Goal: Information Seeking & Learning: Check status

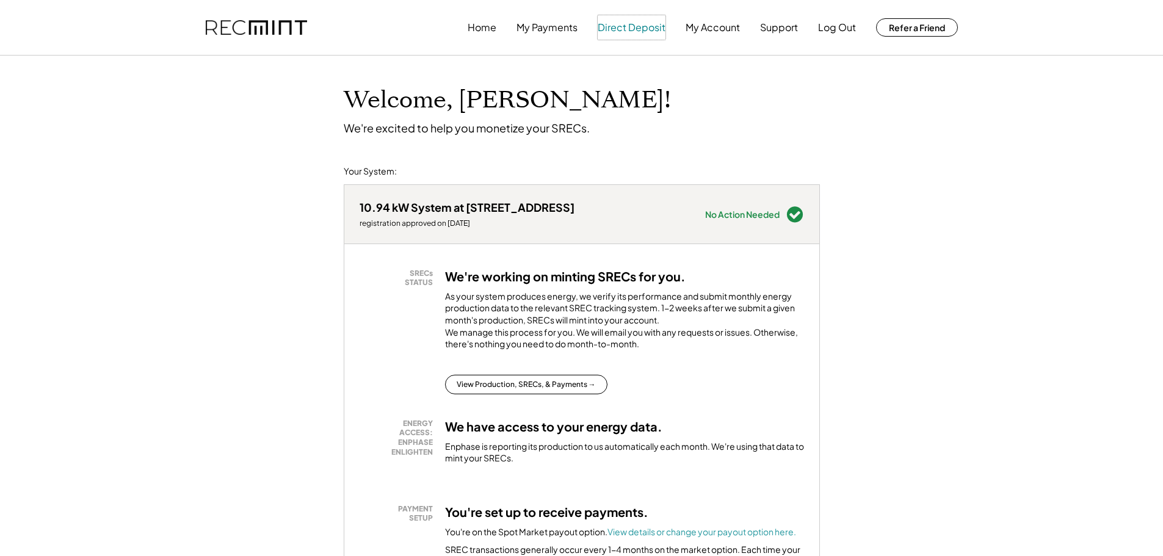
click at [638, 27] on button "Direct Deposit" at bounding box center [632, 27] width 68 height 24
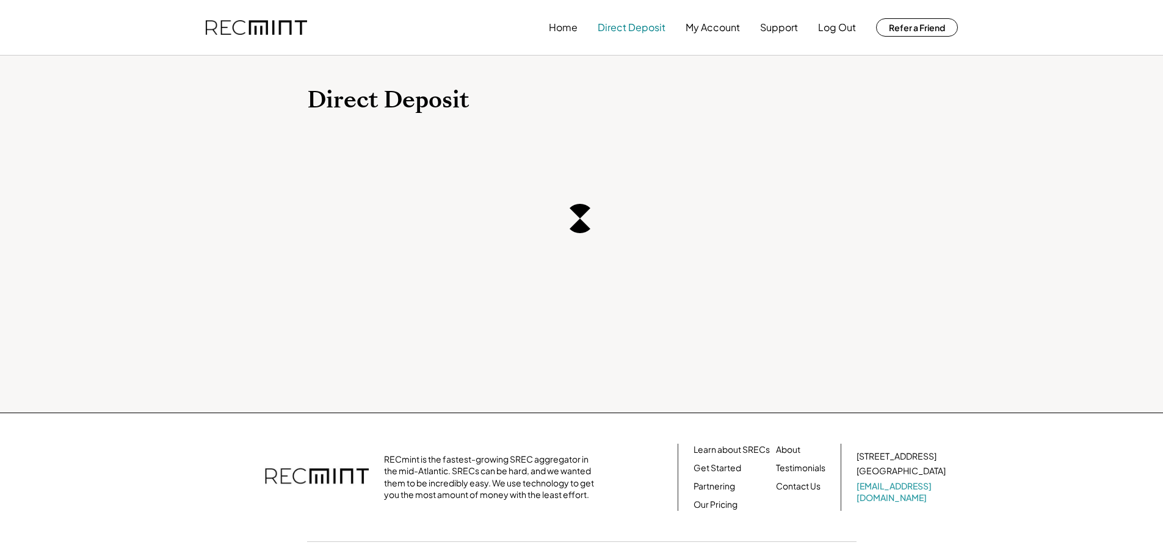
click at [646, 26] on button "Direct Deposit" at bounding box center [632, 27] width 68 height 24
click at [555, 23] on button "My Payments" at bounding box center [546, 27] width 61 height 24
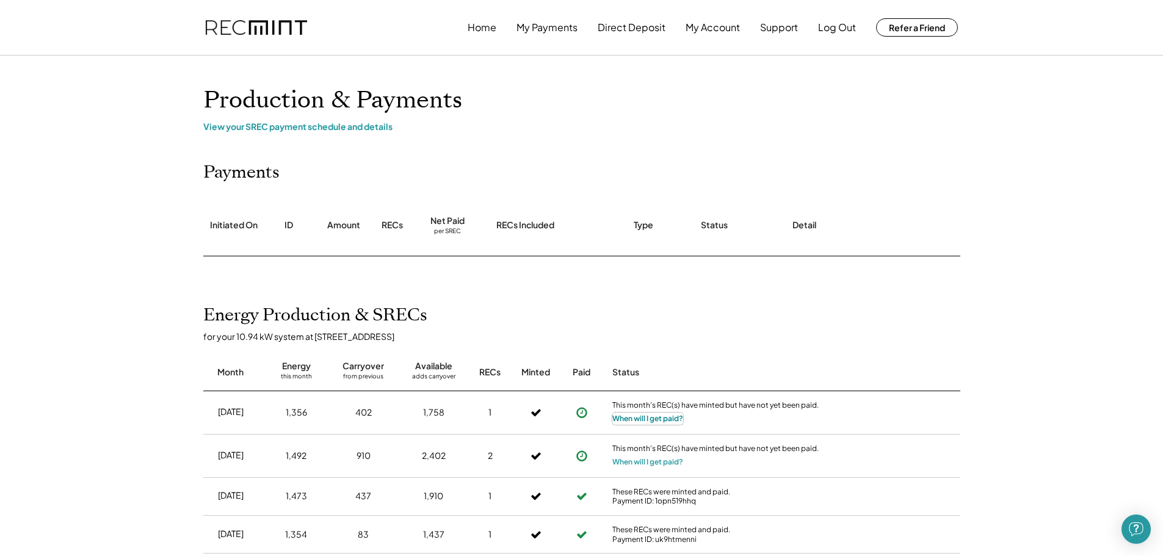
click at [658, 420] on button "When will I get paid?" at bounding box center [647, 419] width 71 height 12
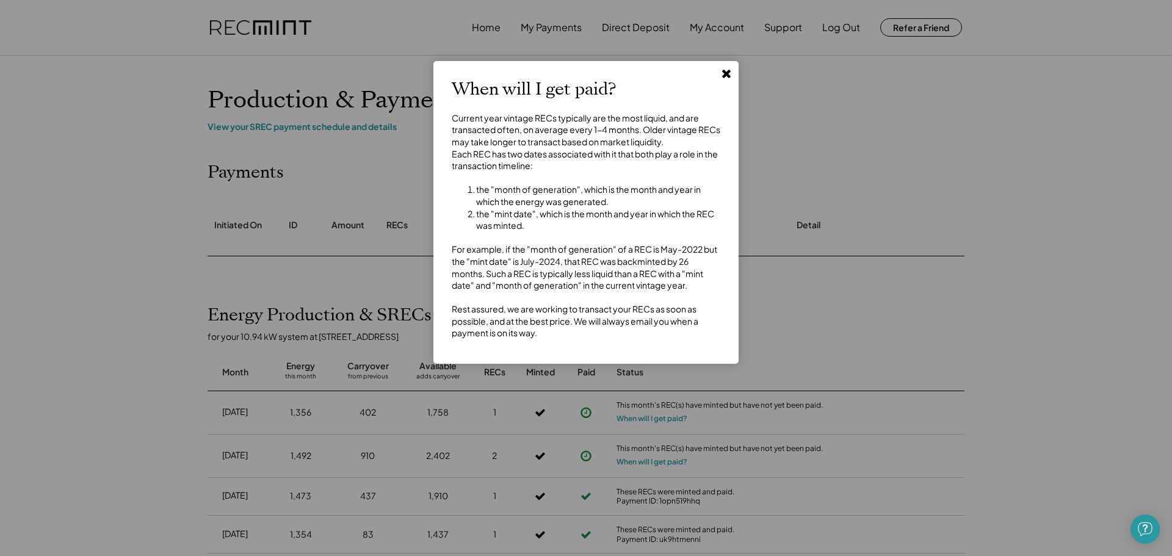
click at [723, 76] on use at bounding box center [726, 74] width 9 height 9
